Goal: Obtain resource: Download file/media

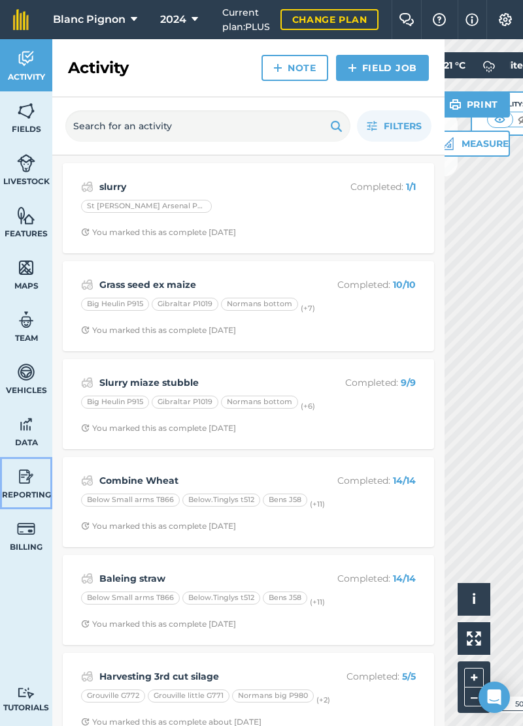
click at [29, 483] on img at bounding box center [26, 477] width 18 height 20
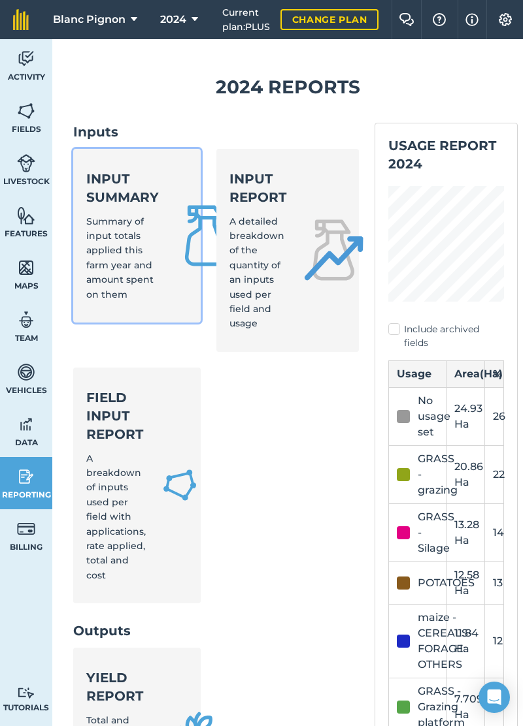
click at [140, 235] on div "Input summary Summary of input totals applied this farm year and amount spent o…" at bounding box center [122, 236] width 73 height 132
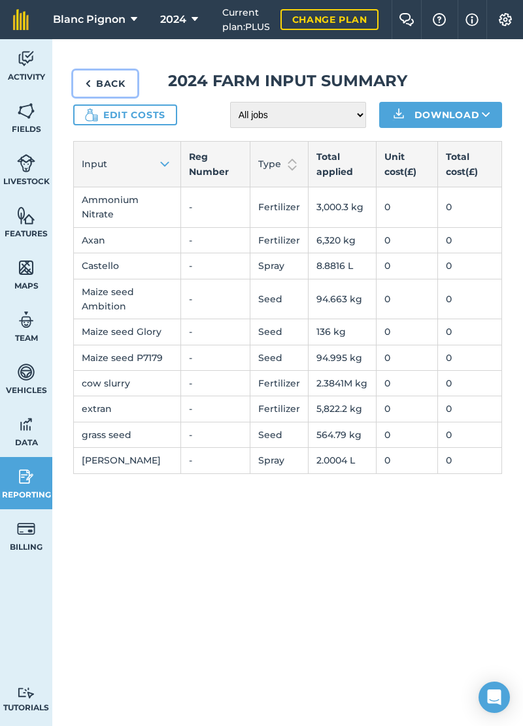
click at [99, 89] on link "Back" at bounding box center [105, 84] width 64 height 26
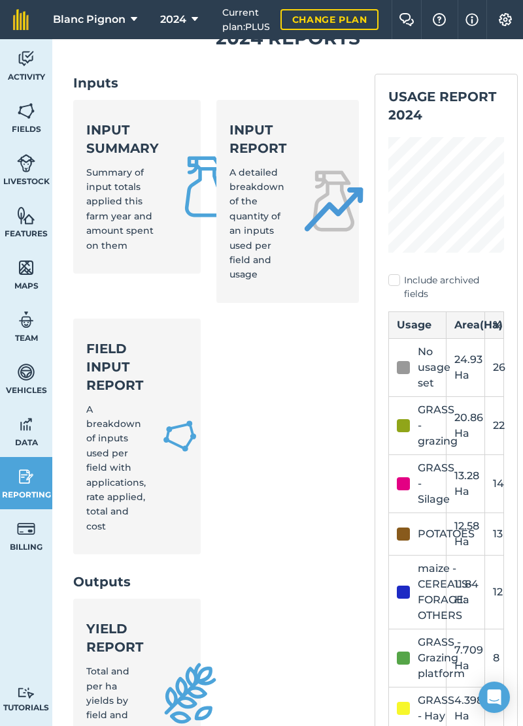
scroll to position [52, 0]
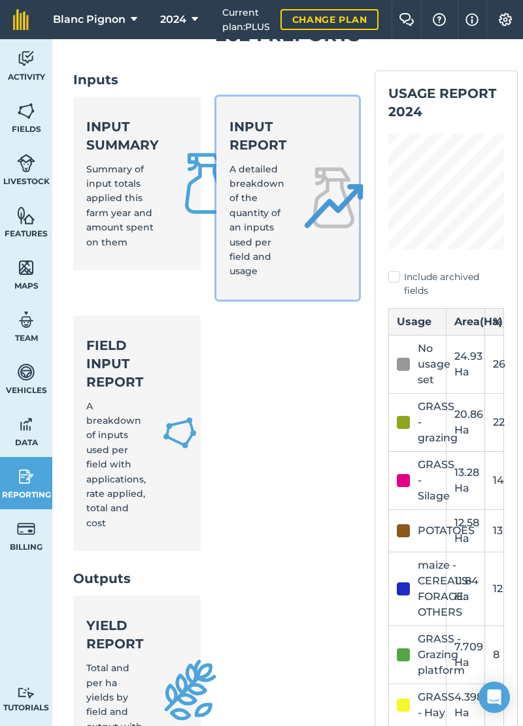
click at [312, 240] on link "Input report A detailed breakdown of the quantity of an inputs used per field a…" at bounding box center [287, 198] width 143 height 203
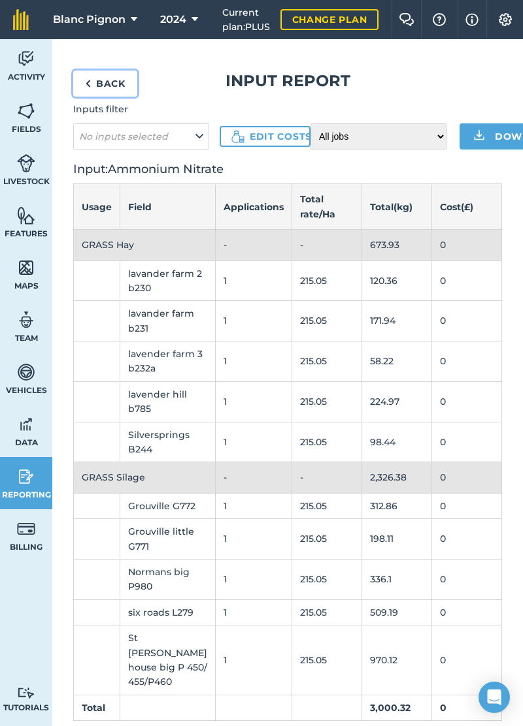
click at [85, 85] on img at bounding box center [88, 84] width 6 height 16
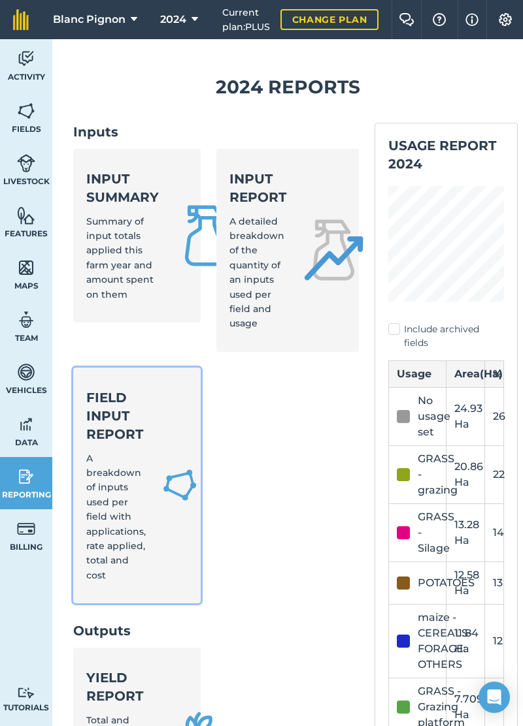
click at [138, 484] on div "Field Input Report A breakdown of inputs used per field with applications, rate…" at bounding box center [115, 486] width 59 height 195
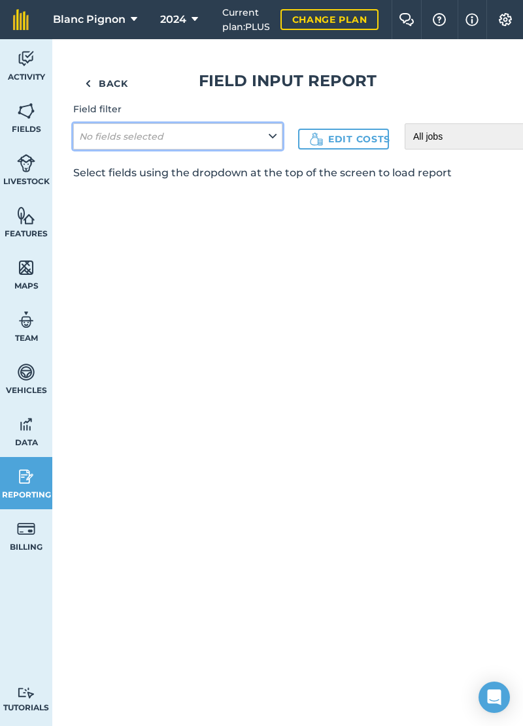
click at [270, 141] on icon at bounding box center [272, 136] width 8 height 14
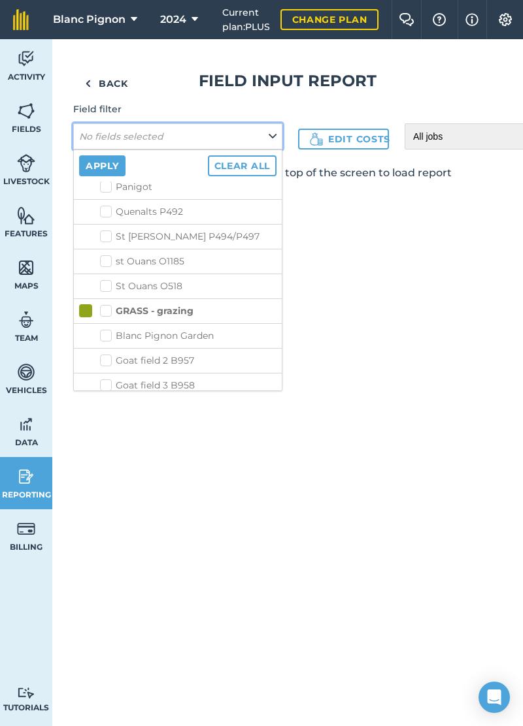
scroll to position [371, 0]
click at [103, 302] on label "GRASS - grazing" at bounding box center [146, 309] width 93 height 14
click at [103, 302] on input "GRASS - grazing" at bounding box center [104, 306] width 8 height 8
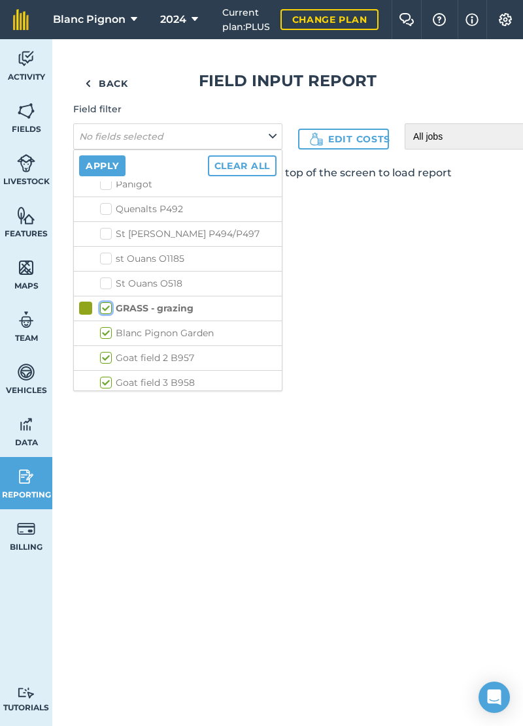
checkbox input "true"
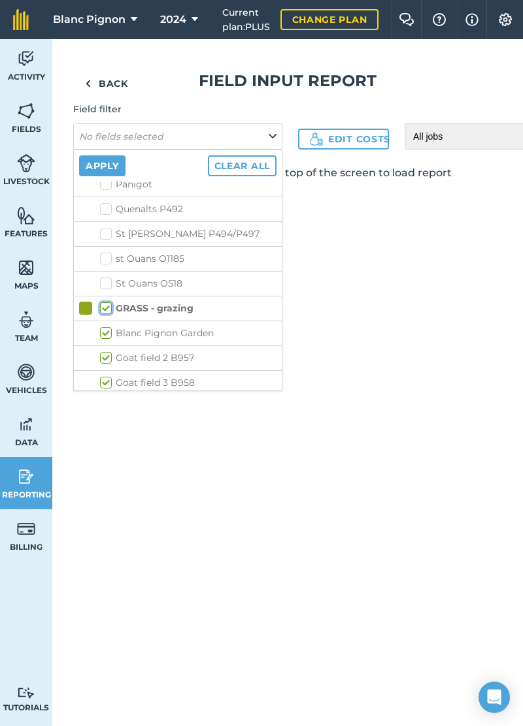
checkbox input "true"
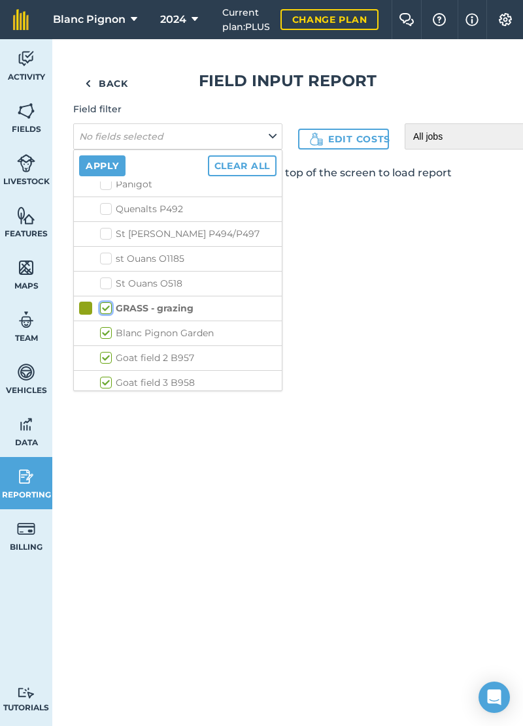
checkbox input "true"
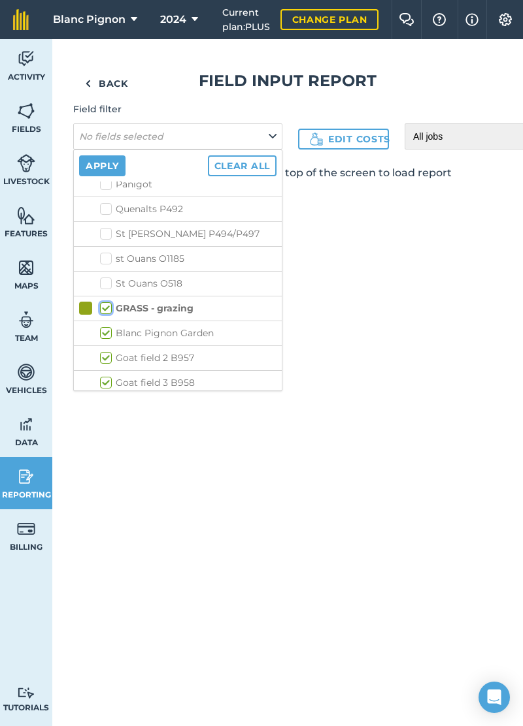
checkbox input "true"
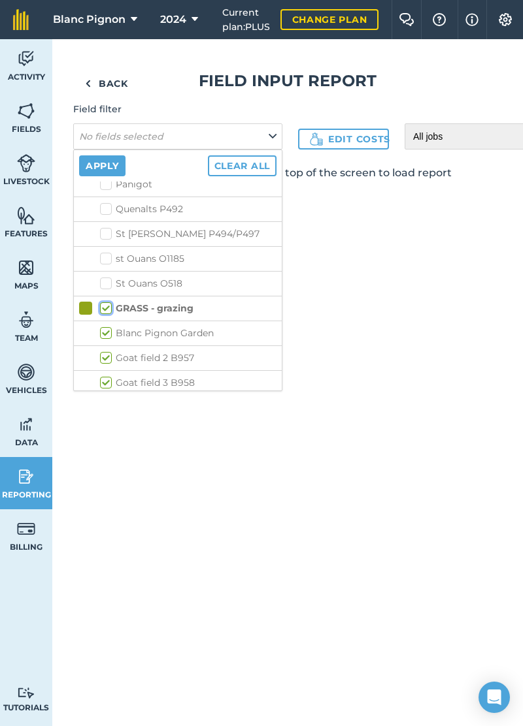
checkbox input "true"
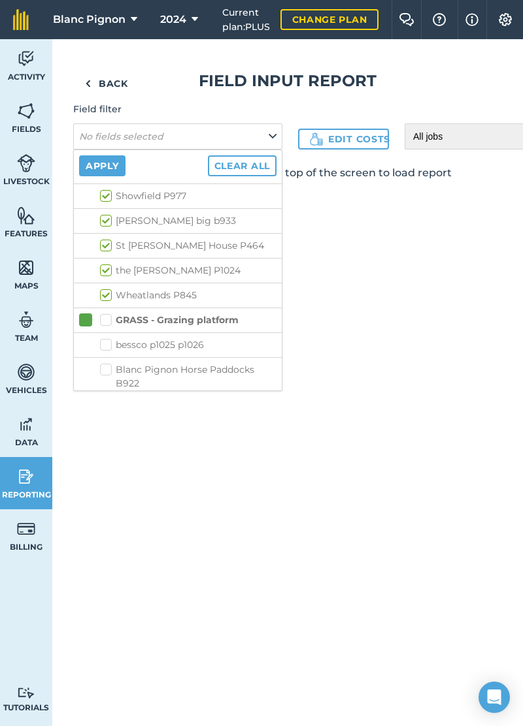
scroll to position [930, 0]
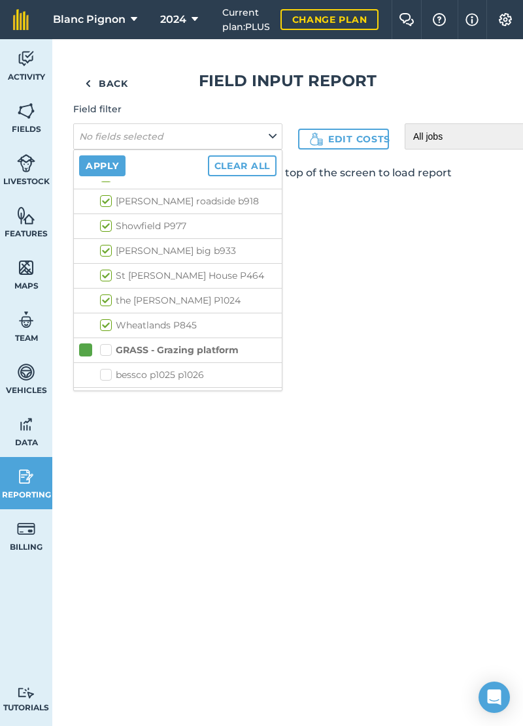
click at [111, 344] on label "GRASS - Grazing platform" at bounding box center [169, 351] width 138 height 14
click at [108, 344] on input "GRASS - Grazing platform" at bounding box center [104, 348] width 8 height 8
checkbox input "true"
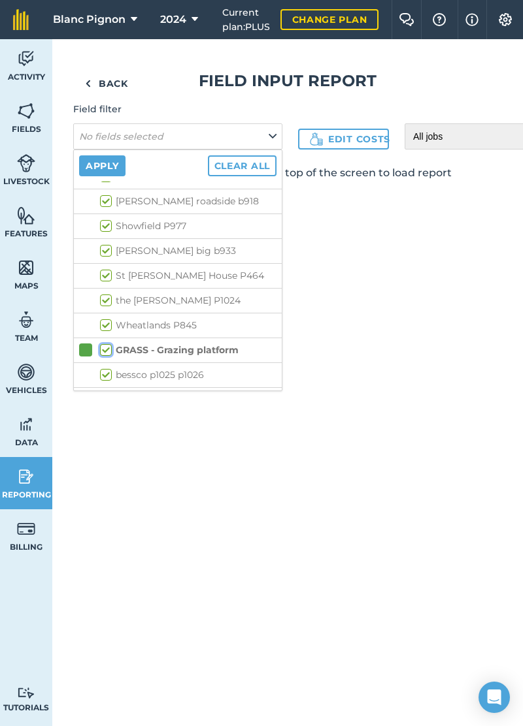
checkbox input "true"
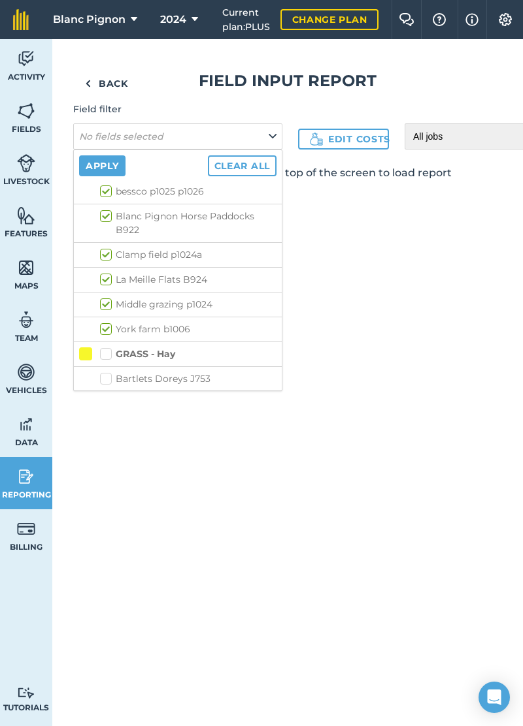
scroll to position [1117, 0]
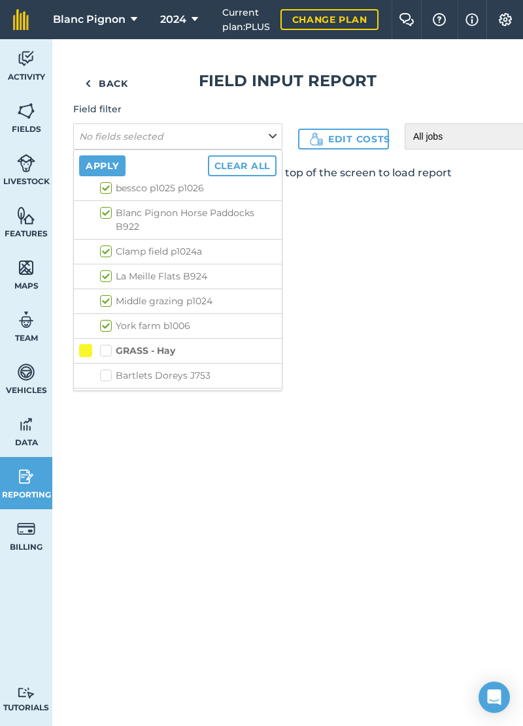
click at [108, 344] on label "GRASS - Hay" at bounding box center [137, 351] width 75 height 14
click at [108, 344] on input "GRASS - Hay" at bounding box center [104, 348] width 8 height 8
checkbox input "true"
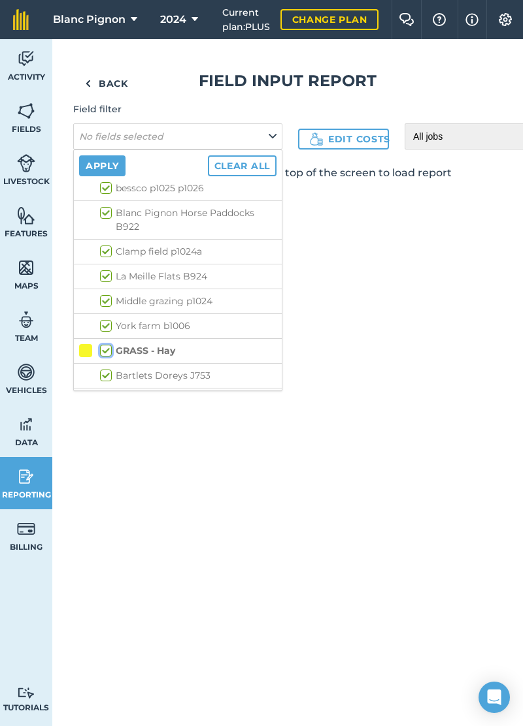
checkbox input "true"
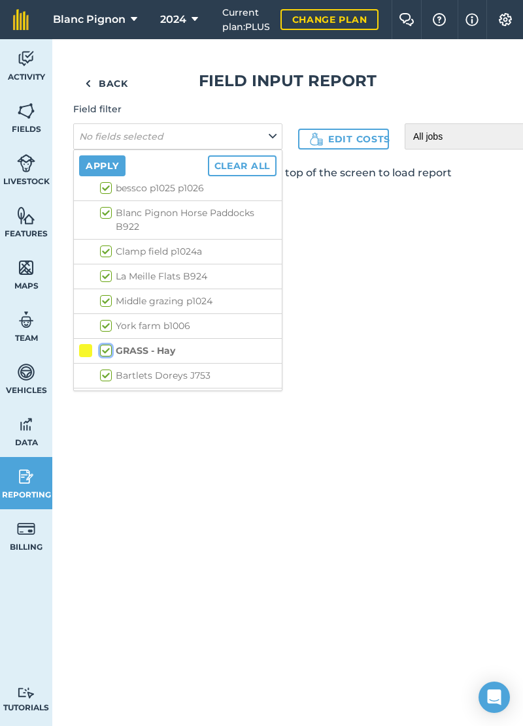
checkbox input "true"
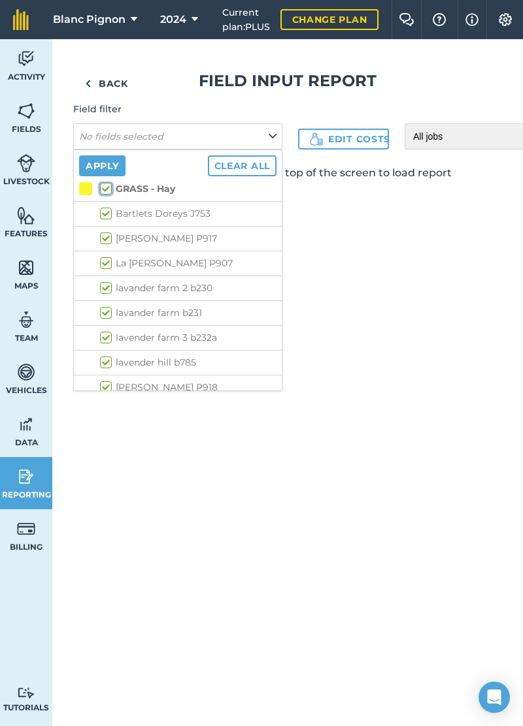
scroll to position [1280, 0]
click at [105, 429] on label "GRASS - Silage" at bounding box center [143, 436] width 86 height 14
click at [105, 429] on input "GRASS - Silage" at bounding box center [104, 433] width 8 height 8
checkbox input "true"
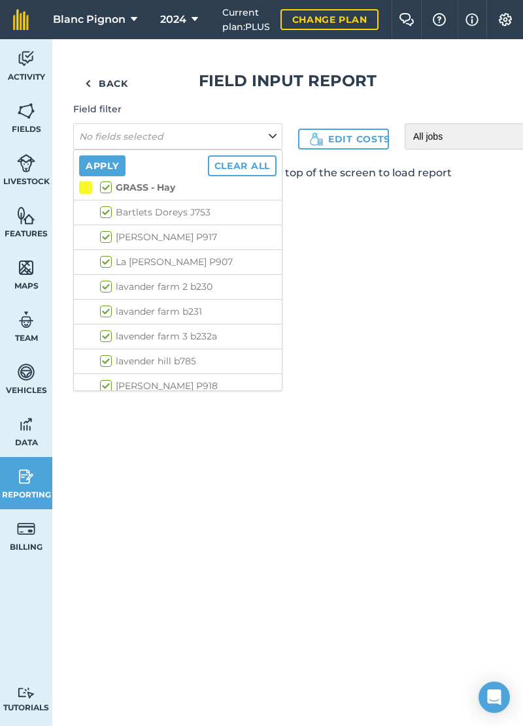
checkbox input "true"
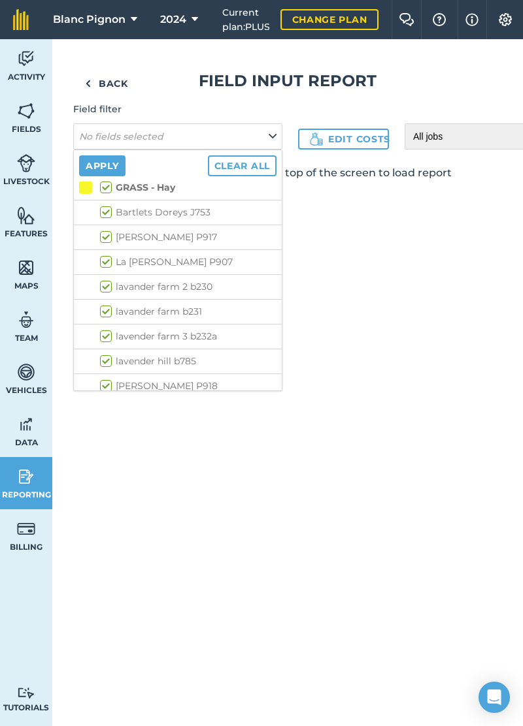
checkbox input "true"
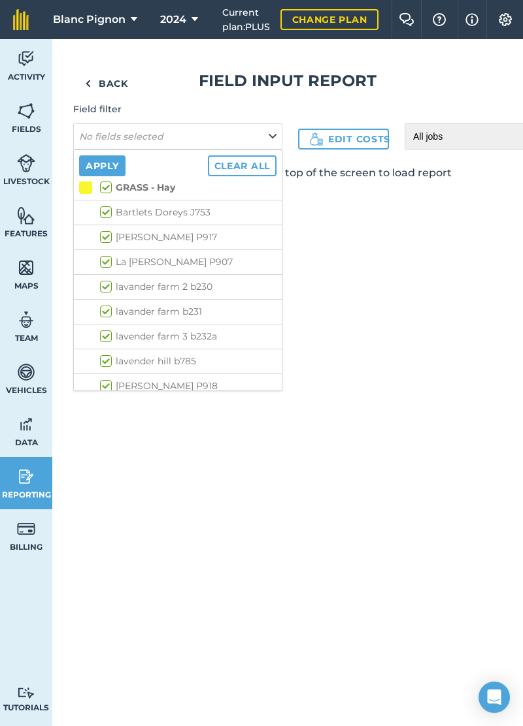
checkbox input "true"
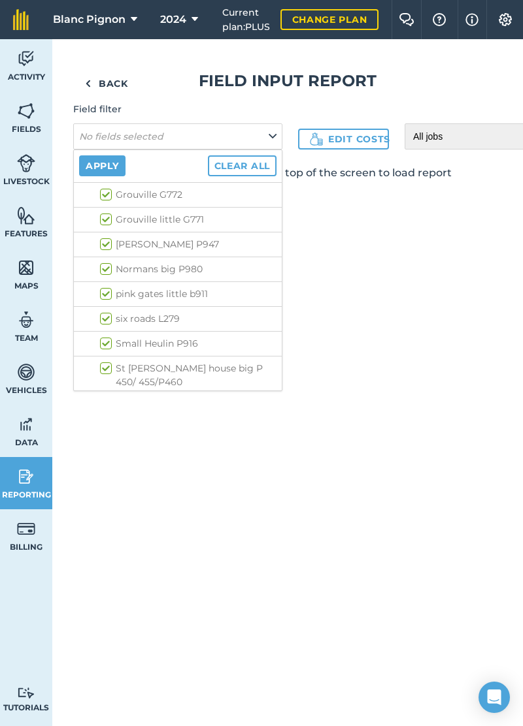
scroll to position [1651, 0]
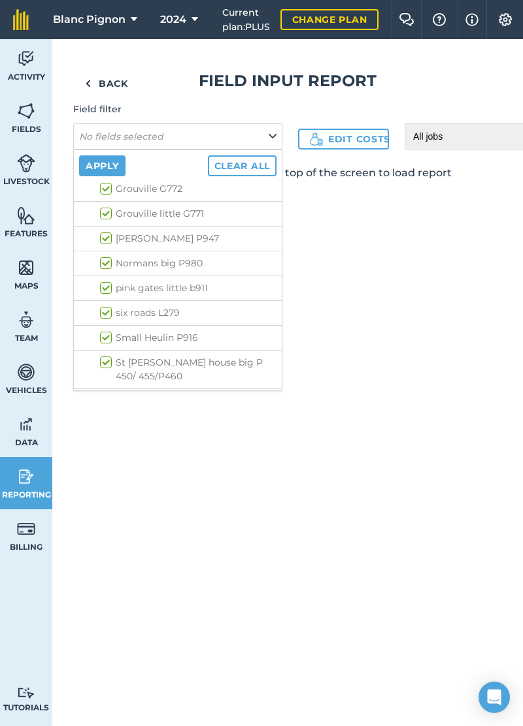
click at [120, 395] on strong "maize - CEREALS-FORAGE: OTHERS" at bounding box center [178, 407] width 127 height 25
click at [108, 395] on input "maize - CEREALS-FORAGE: OTHERS" at bounding box center [103, 399] width 8 height 8
checkbox input "true"
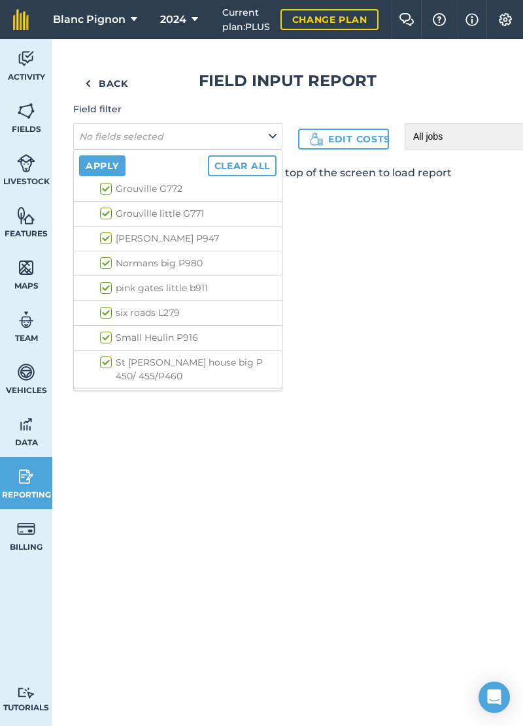
checkbox input "true"
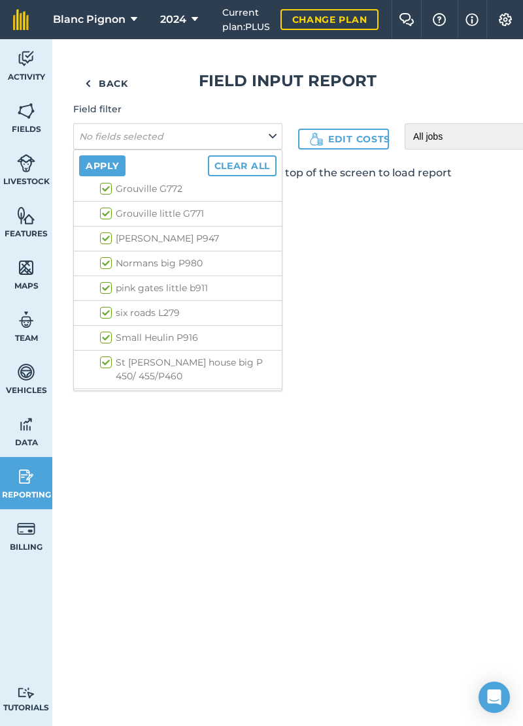
checkbox input "true"
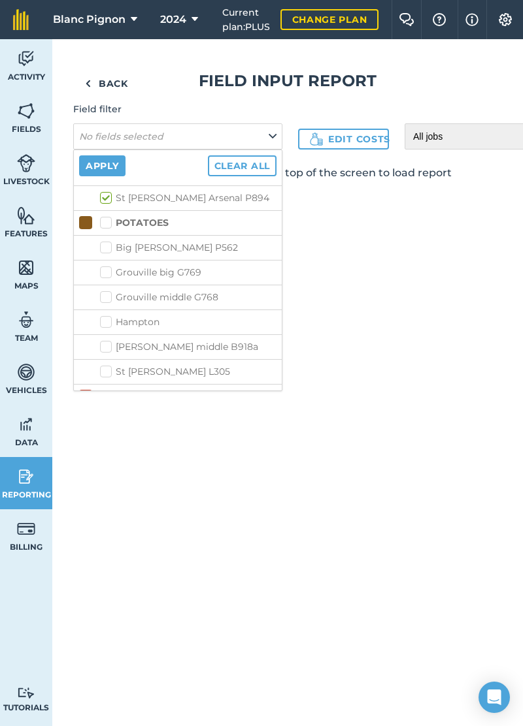
scroll to position [2116, 0]
click at [184, 391] on strong "WHEAT - Extase" at bounding box center [154, 397] width 76 height 12
click at [108, 390] on input "WHEAT - Extase" at bounding box center [104, 394] width 8 height 8
checkbox input "true"
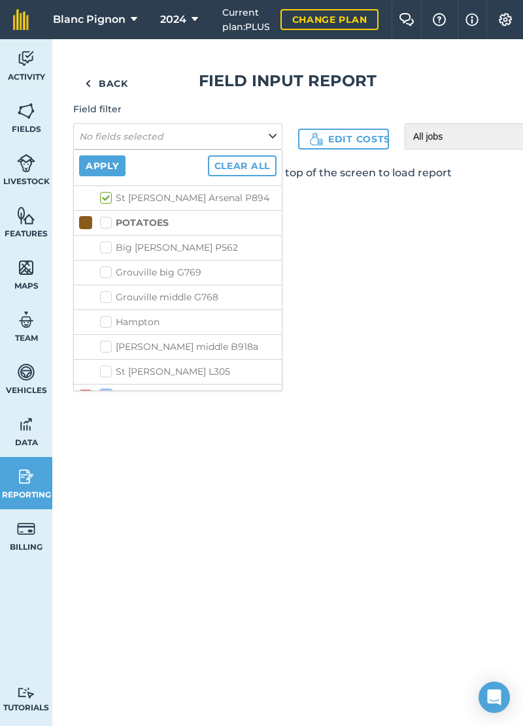
checkbox input "true"
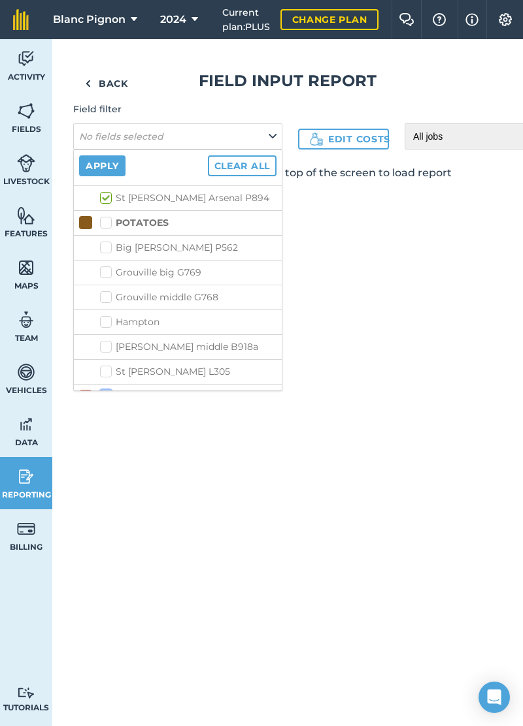
checkbox input "true"
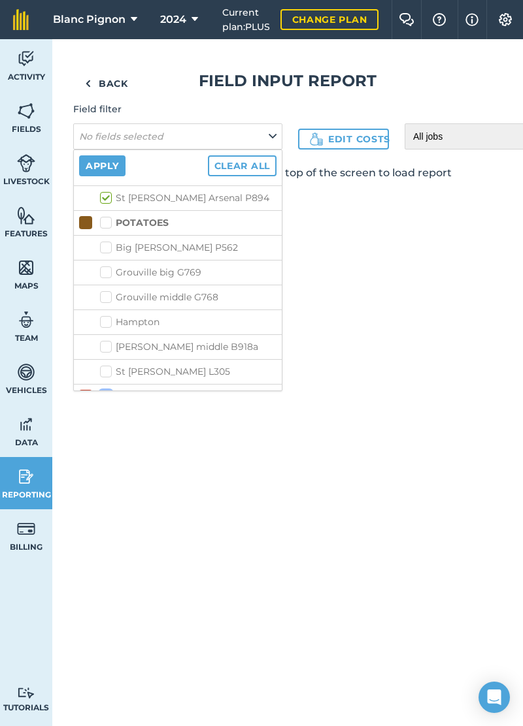
checkbox input "true"
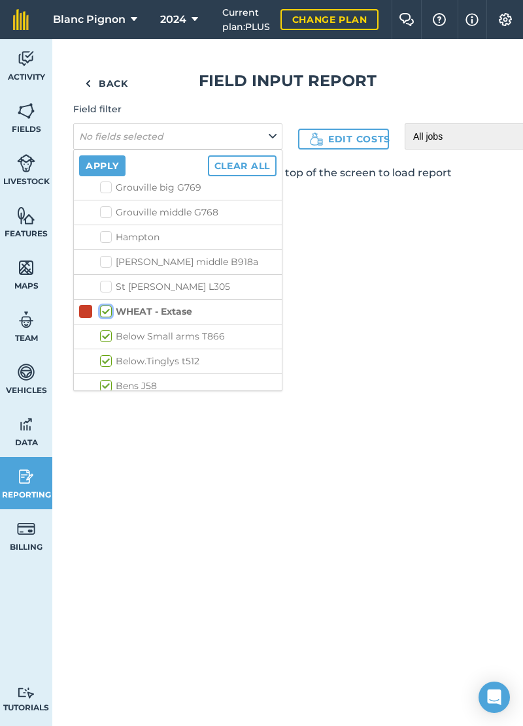
scroll to position [2204, 0]
click at [186, 302] on label "WHEAT - Extase" at bounding box center [146, 309] width 92 height 14
click at [108, 302] on input "WHEAT - Extase" at bounding box center [104, 306] width 8 height 8
checkbox input "false"
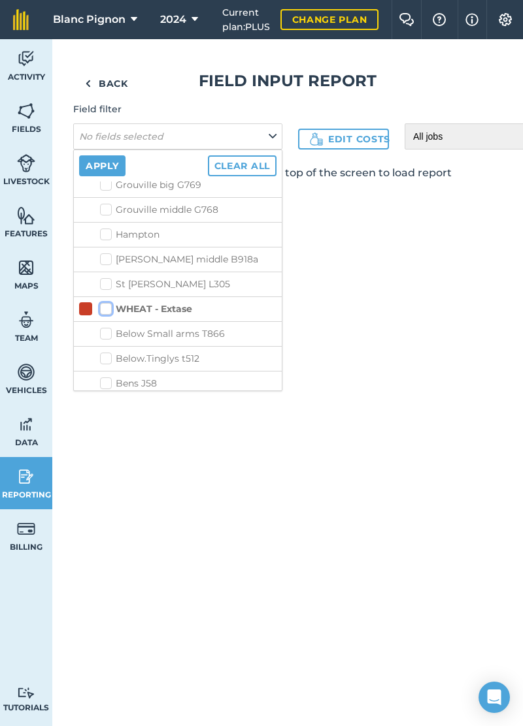
checkbox input "false"
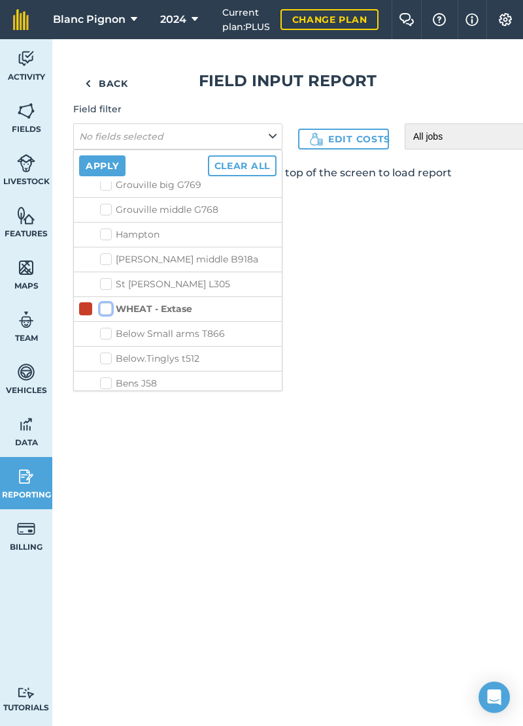
checkbox input "false"
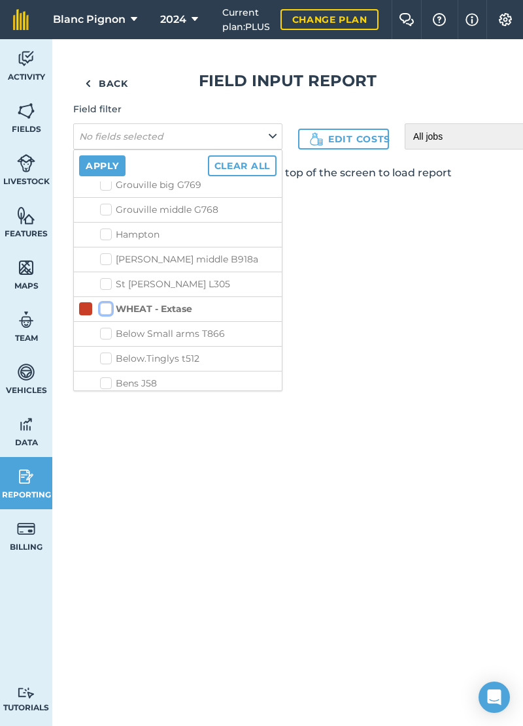
checkbox input "false"
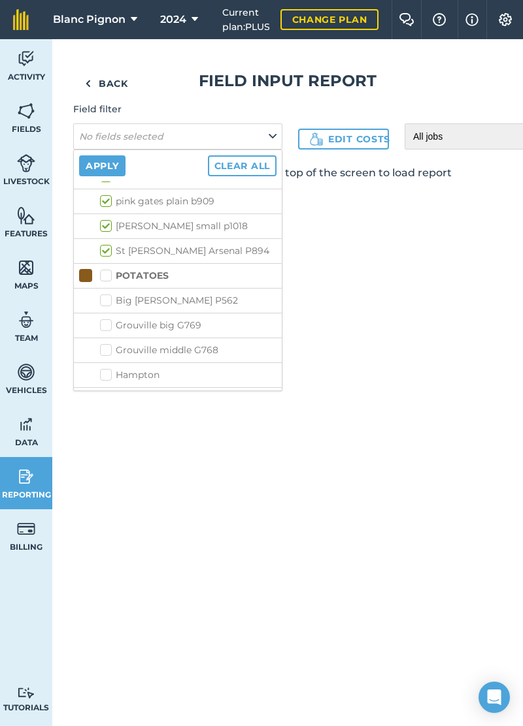
scroll to position [2063, 0]
click at [104, 166] on button "Apply" at bounding box center [102, 165] width 46 height 21
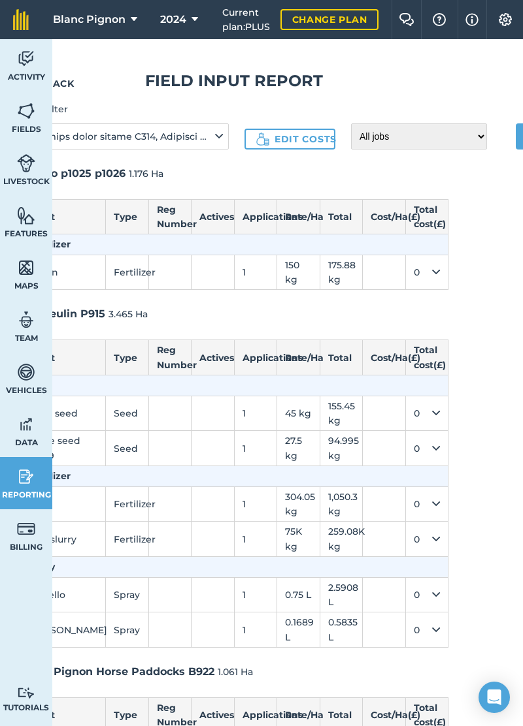
scroll to position [0, 155]
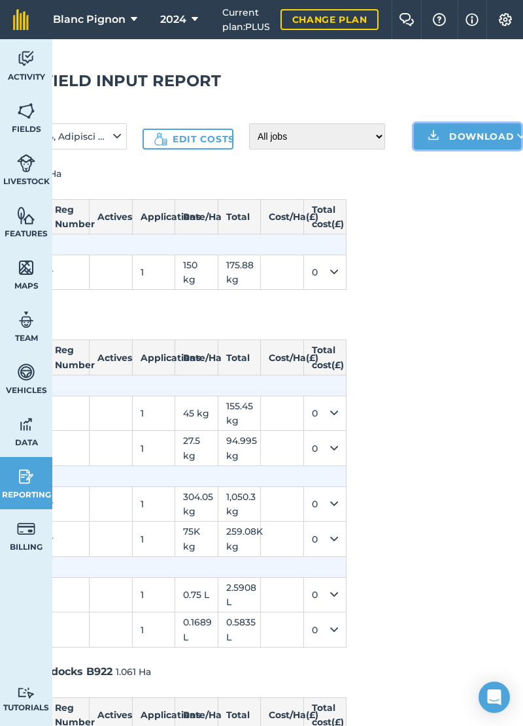
click at [484, 138] on button "Download" at bounding box center [466, 136] width 107 height 26
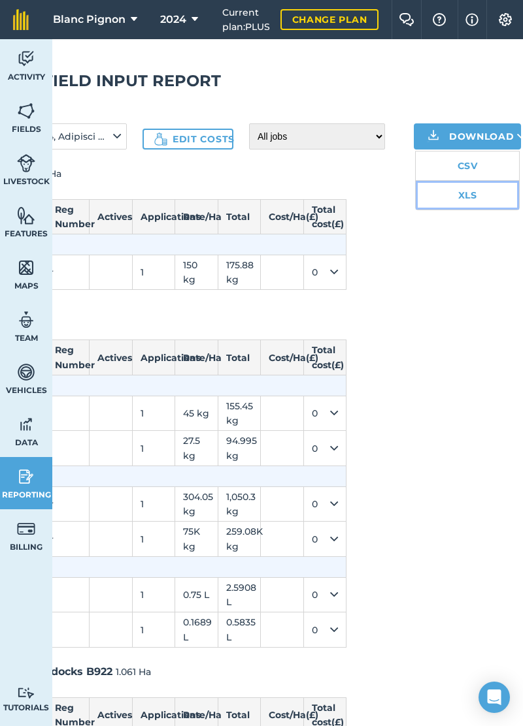
click at [486, 199] on link "XLS" at bounding box center [466, 195] width 103 height 29
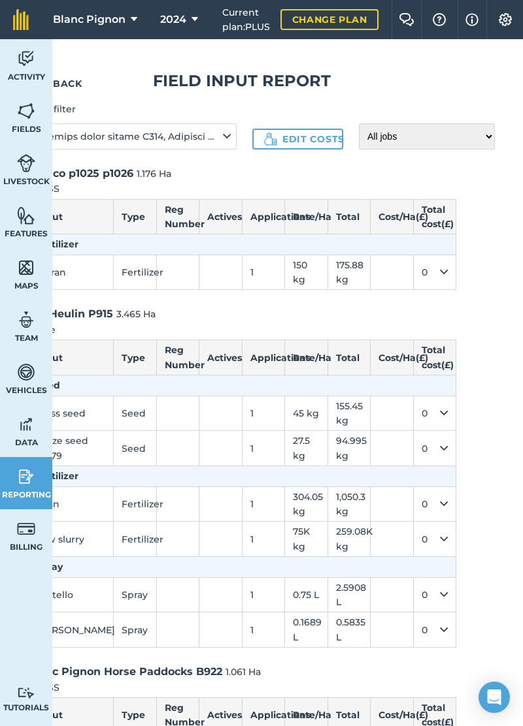
scroll to position [0, 0]
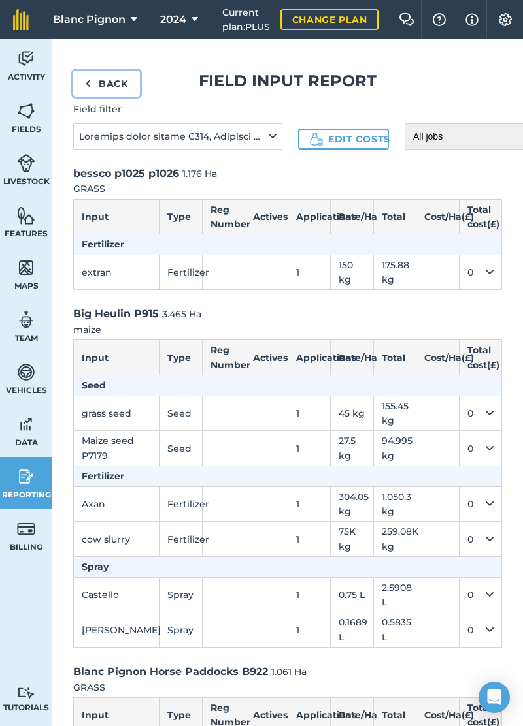
click at [89, 86] on img at bounding box center [88, 84] width 6 height 16
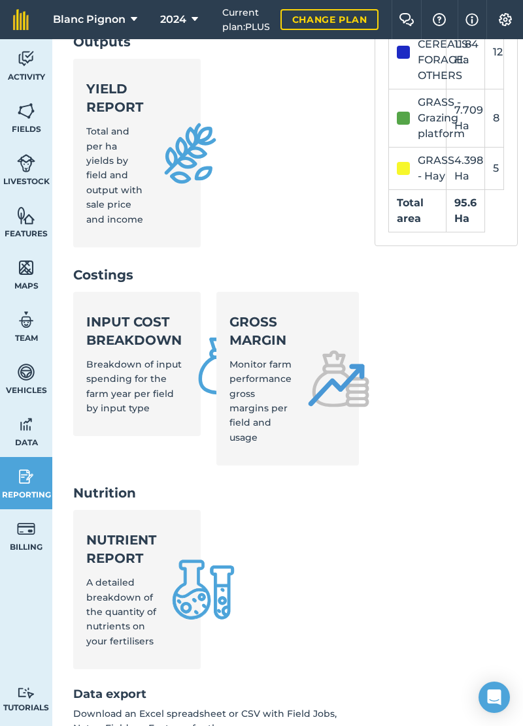
scroll to position [588, 0]
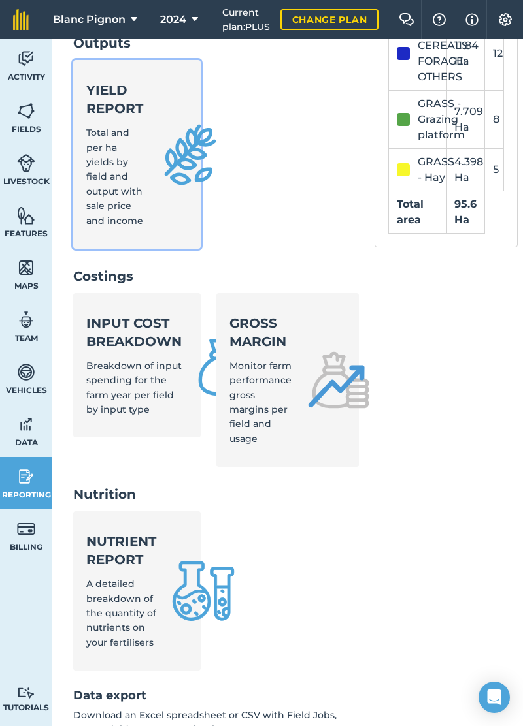
click at [125, 169] on div "Yield report Total and per ha yields by field and output with sale price and in…" at bounding box center [114, 154] width 57 height 147
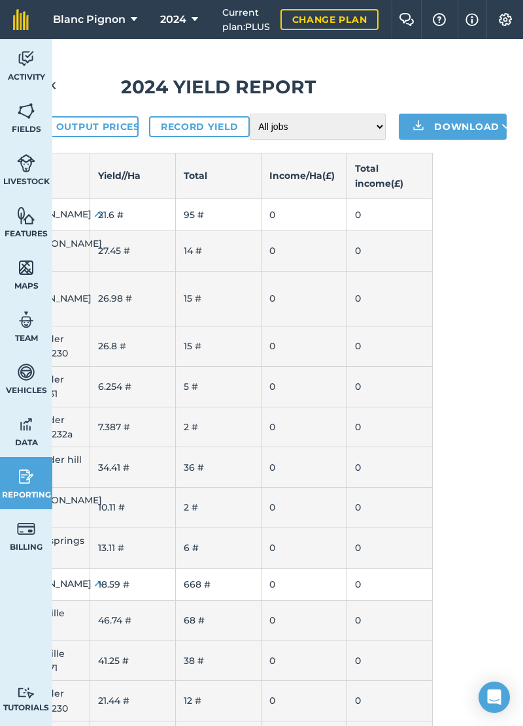
scroll to position [0, 73]
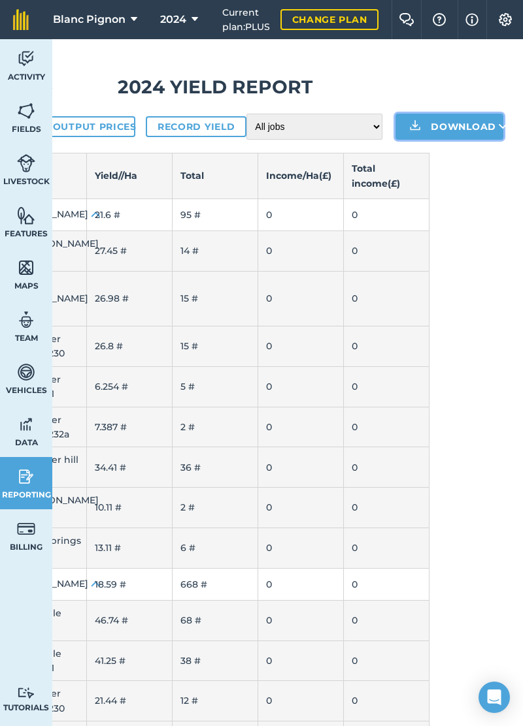
click at [463, 124] on button "Download" at bounding box center [448, 127] width 107 height 26
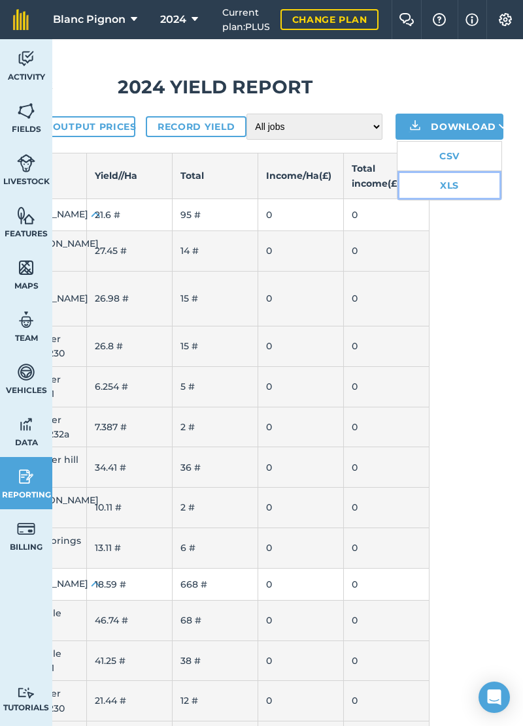
click at [479, 189] on link "XLS" at bounding box center [448, 185] width 103 height 29
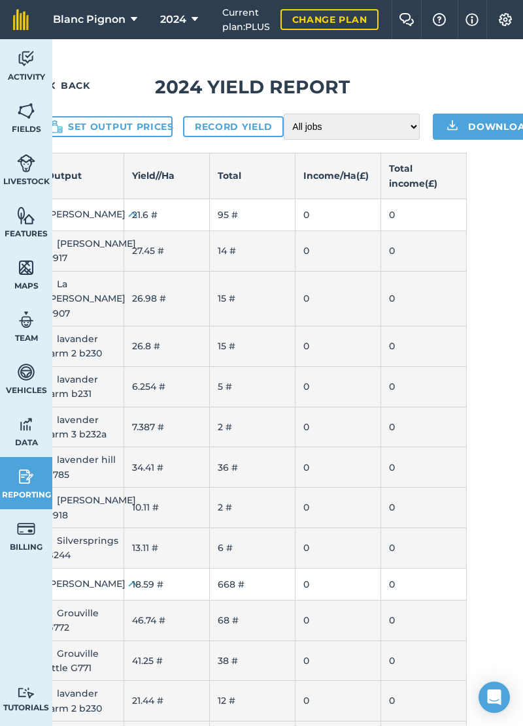
scroll to position [0, 0]
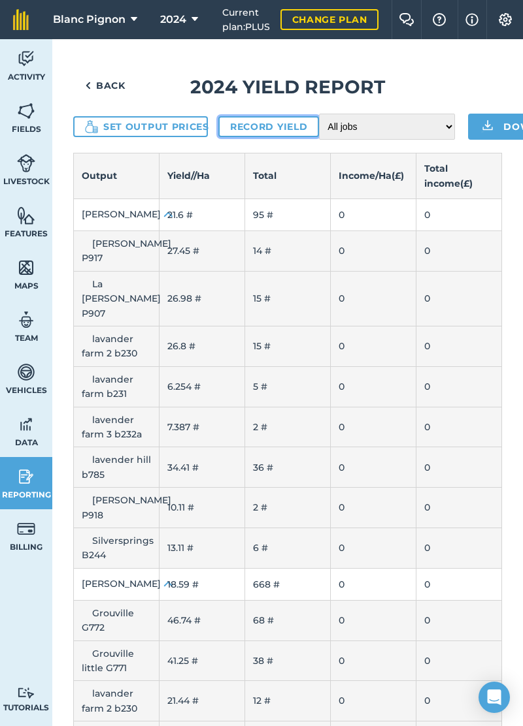
click at [269, 127] on link "Record yield" at bounding box center [268, 126] width 101 height 21
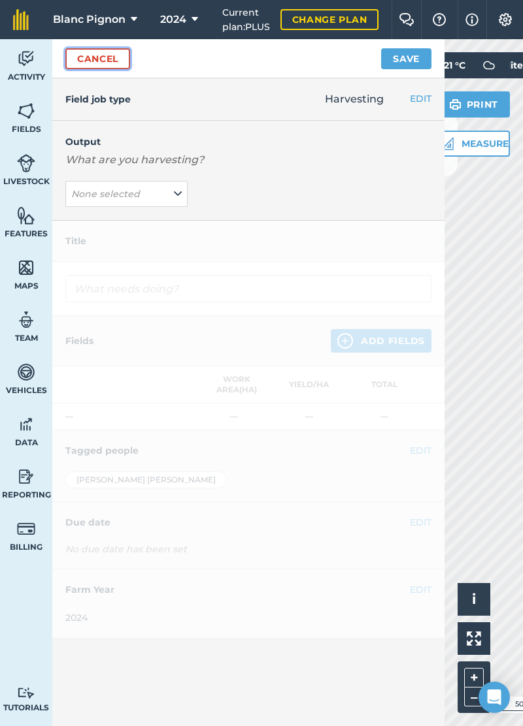
click at [106, 61] on link "Cancel" at bounding box center [97, 58] width 65 height 21
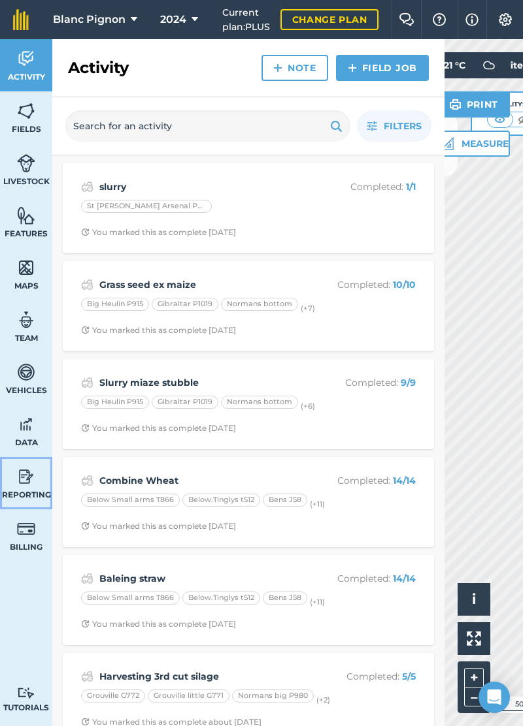
click at [29, 490] on span "Reporting" at bounding box center [26, 495] width 52 height 10
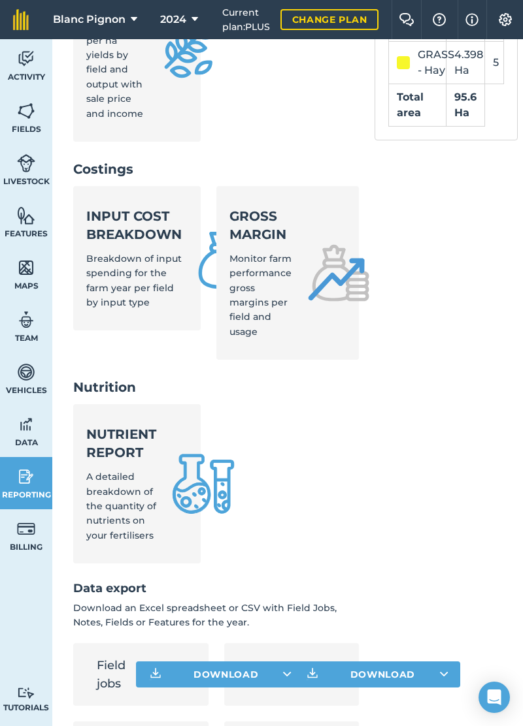
scroll to position [720, 0]
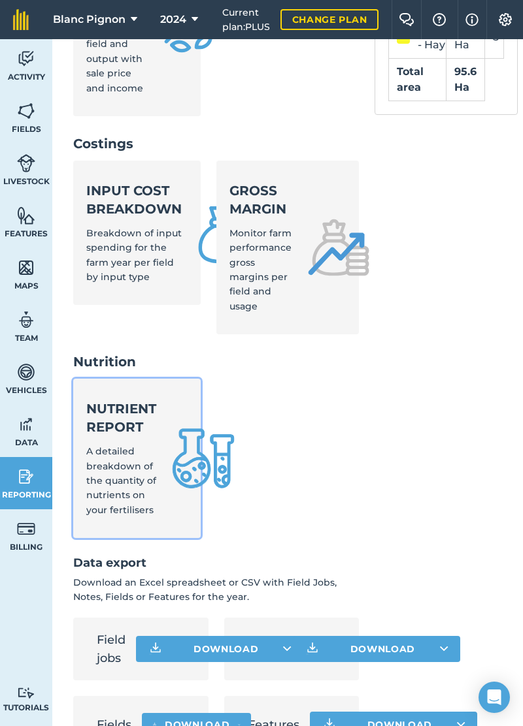
click at [157, 478] on link "Nutrient report A detailed breakdown of the quantity of nutrients on your ferti…" at bounding box center [136, 458] width 127 height 159
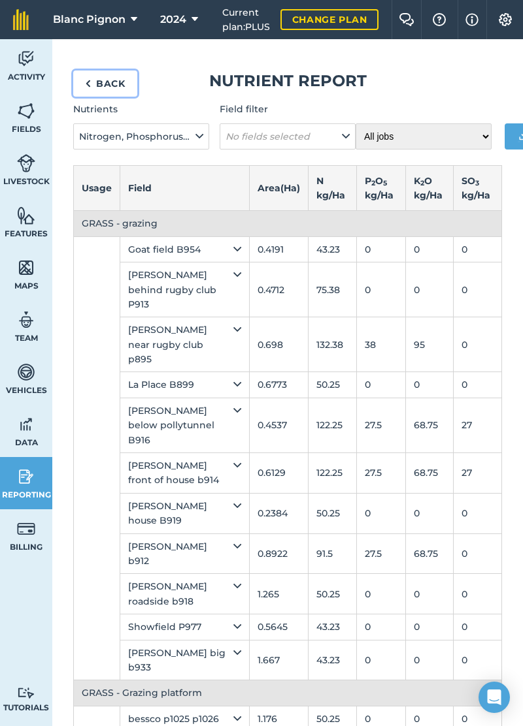
click at [127, 86] on link "Back" at bounding box center [105, 84] width 64 height 26
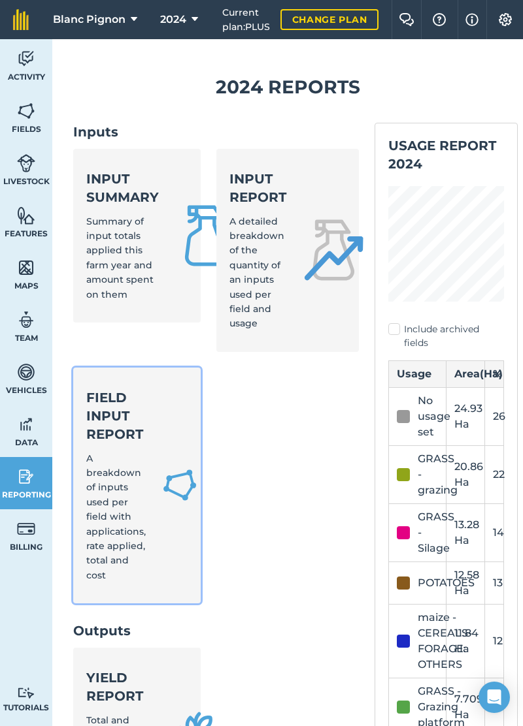
click at [141, 463] on div "Field Input Report A breakdown of inputs used per field with applications, rate…" at bounding box center [115, 486] width 59 height 195
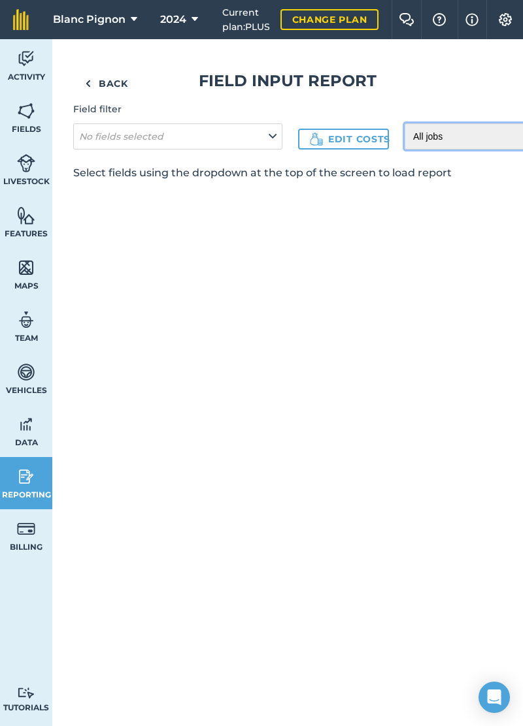
click at [457, 132] on select "All jobs Incomplete jobs Complete jobs" at bounding box center [472, 136] width 136 height 26
click at [468, 137] on select "All jobs Incomplete jobs Complete jobs" at bounding box center [472, 136] width 136 height 26
click at [468, 125] on select "All jobs Incomplete jobs Complete jobs" at bounding box center [472, 136] width 136 height 26
click at [476, 93] on div "Back Field Input Report Field filter No fields selected Edit costs All jobs Inc…" at bounding box center [287, 126] width 429 height 110
